Goal: Navigation & Orientation: Find specific page/section

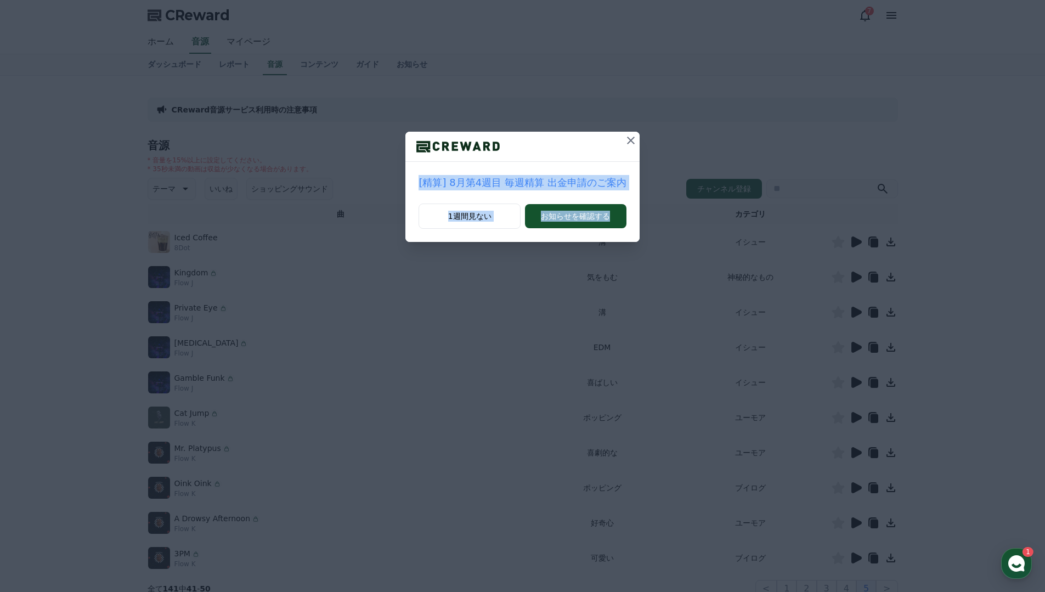
click at [633, 136] on div "[精算] 8月第4週目 毎週精算 出金申請のご案内 1週間見ない お知らせを確認する" at bounding box center [522, 296] width 1045 height 592
click at [631, 139] on icon at bounding box center [631, 141] width 8 height 8
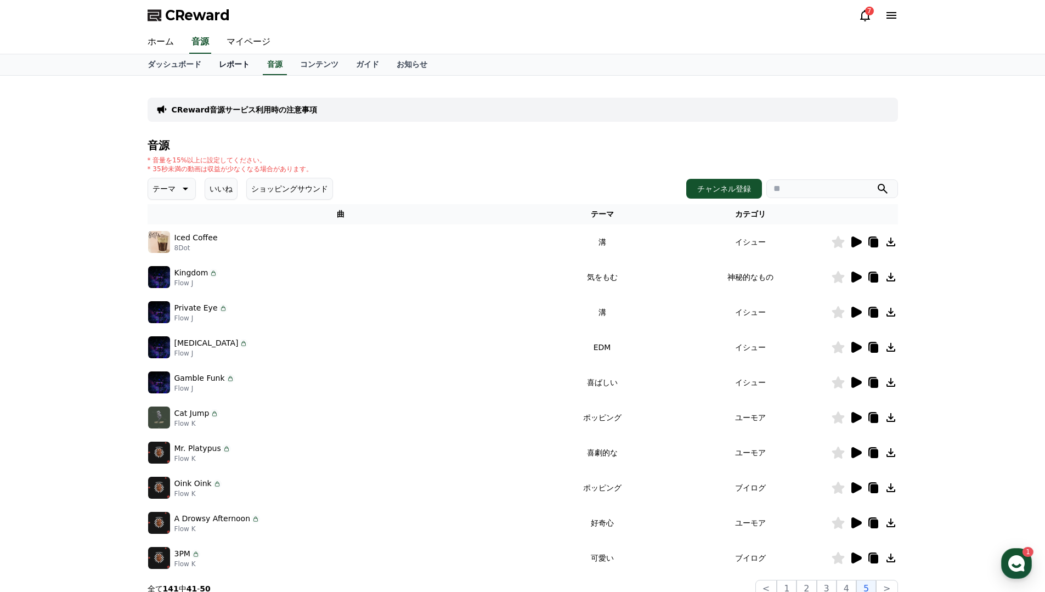
click at [231, 69] on link "レポート" at bounding box center [234, 64] width 48 height 21
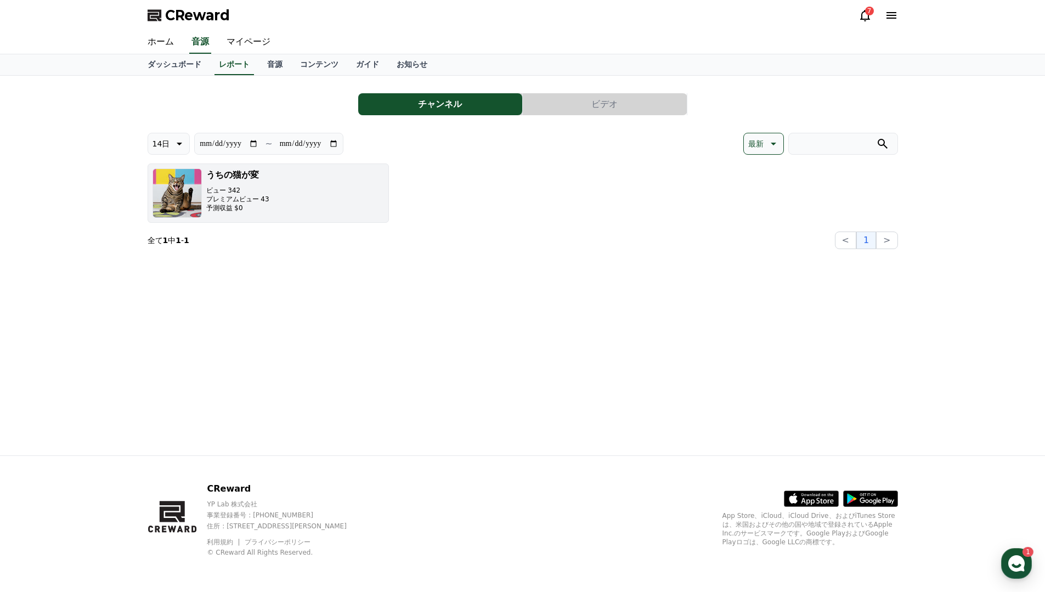
click at [255, 191] on p "ビュー 342" at bounding box center [237, 190] width 63 height 9
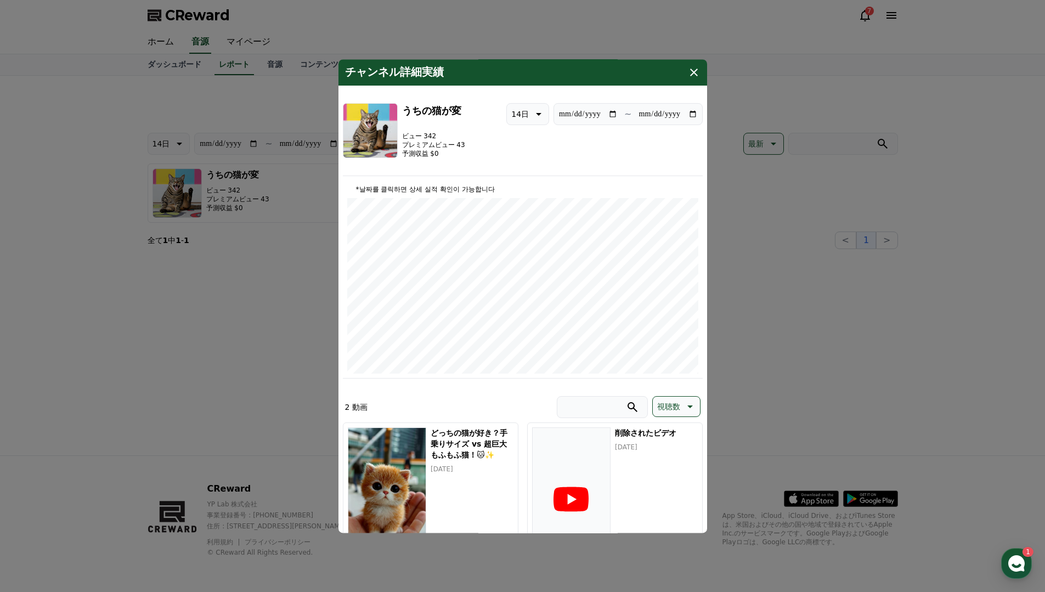
click at [690, 70] on icon "modal" at bounding box center [694, 72] width 13 height 13
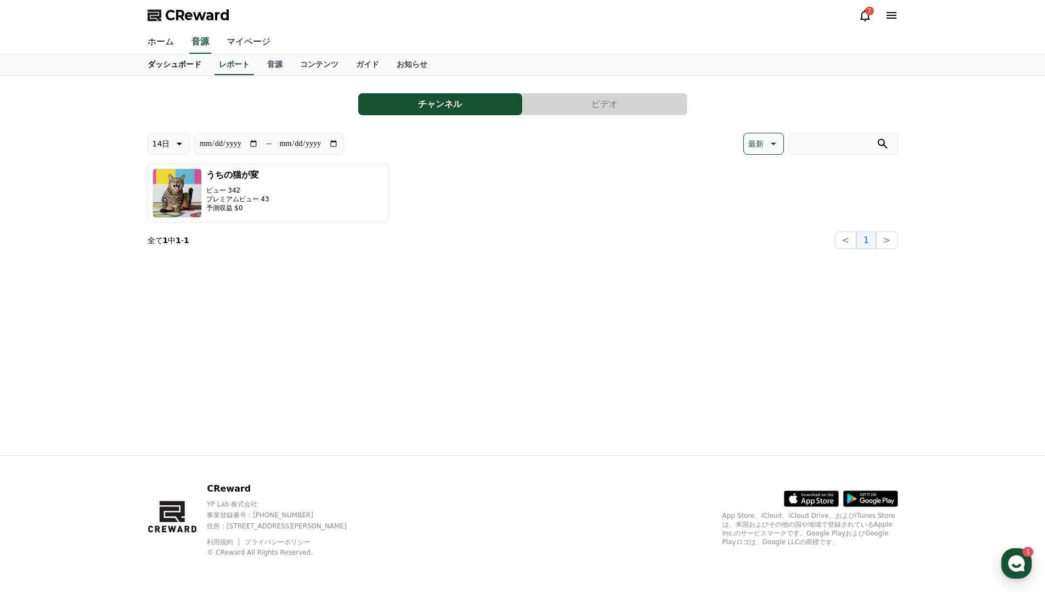
click at [194, 71] on link "ダッシュボード" at bounding box center [174, 64] width 71 height 21
